Goal: Information Seeking & Learning: Learn about a topic

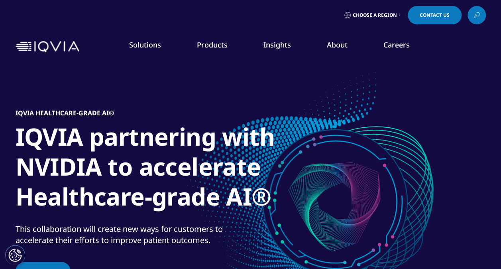
click at [336, 45] on link "About" at bounding box center [337, 45] width 21 height 10
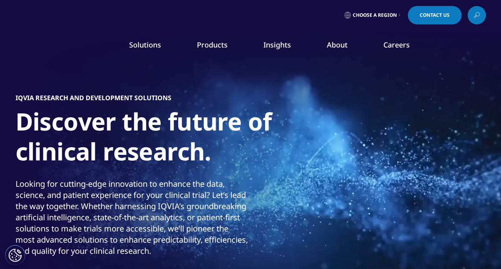
click at [58, 40] on div "Solutions quick find a capability Clear Search Loading SOLUTIONS Research & Dev…" at bounding box center [251, 46] width 470 height 37
click at [48, 45] on img at bounding box center [48, 47] width 64 height 12
